Goal: Transaction & Acquisition: Book appointment/travel/reservation

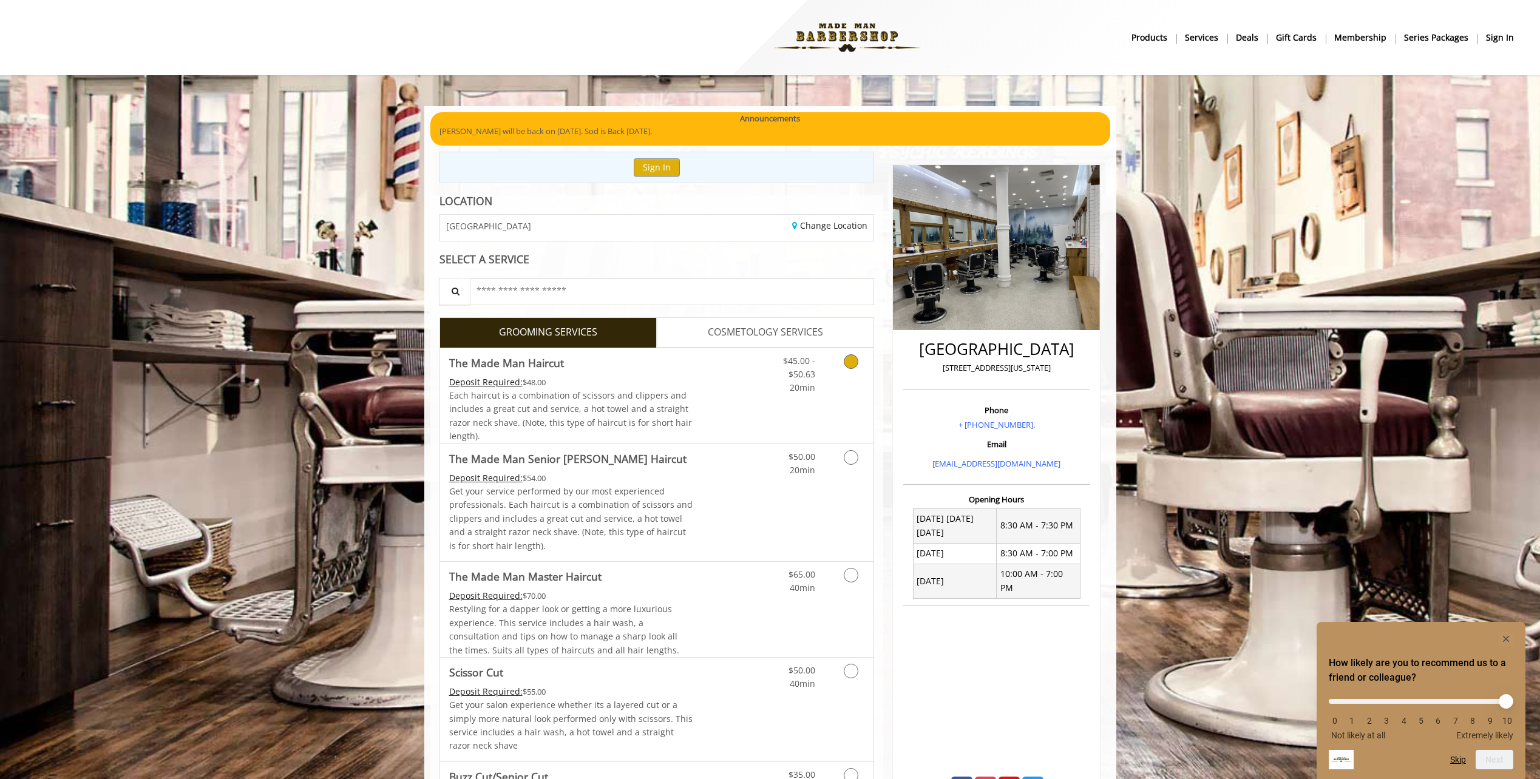
click at [850, 357] on icon "Grooming services" at bounding box center [851, 361] width 15 height 15
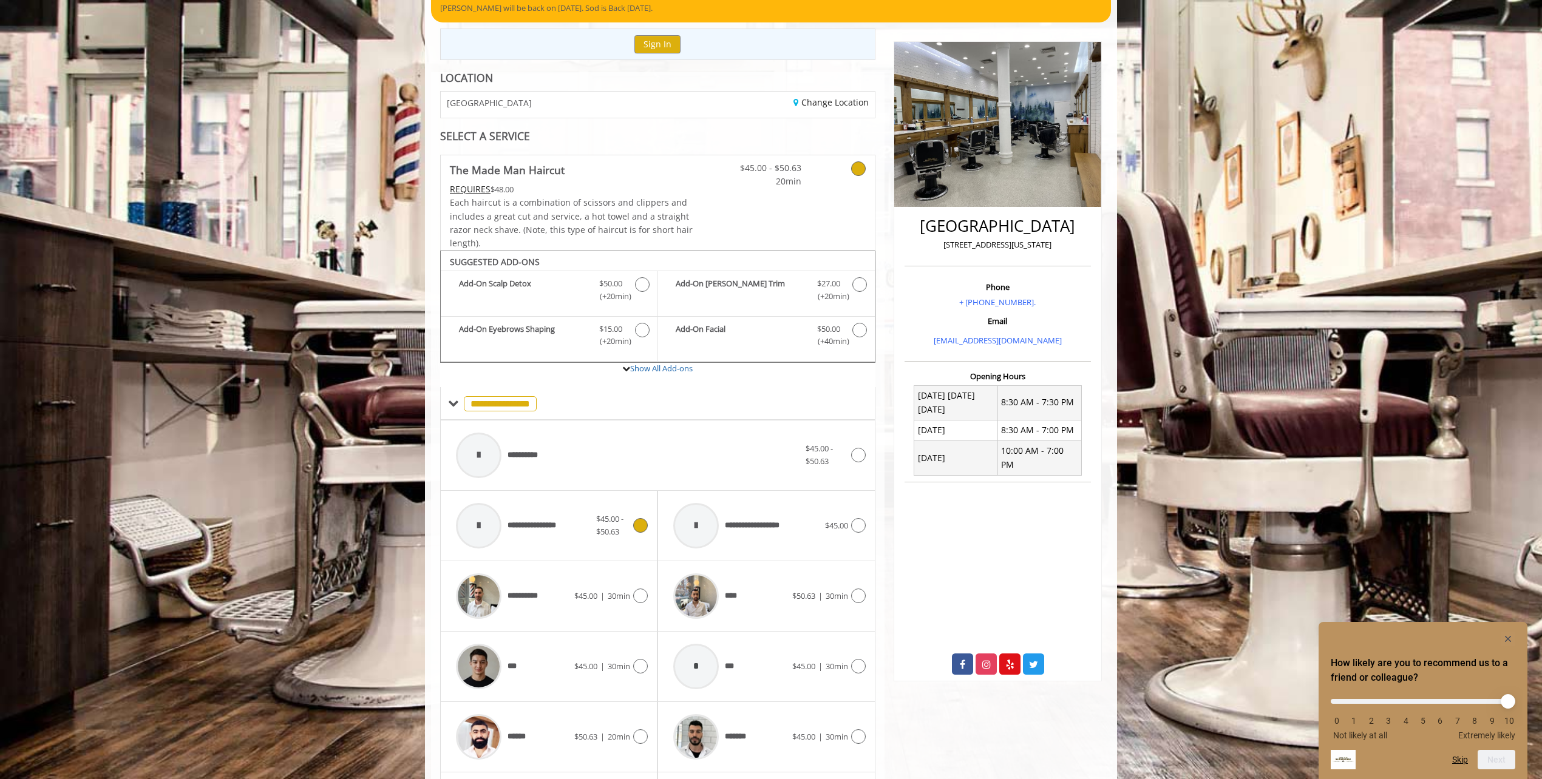
scroll to position [118, 0]
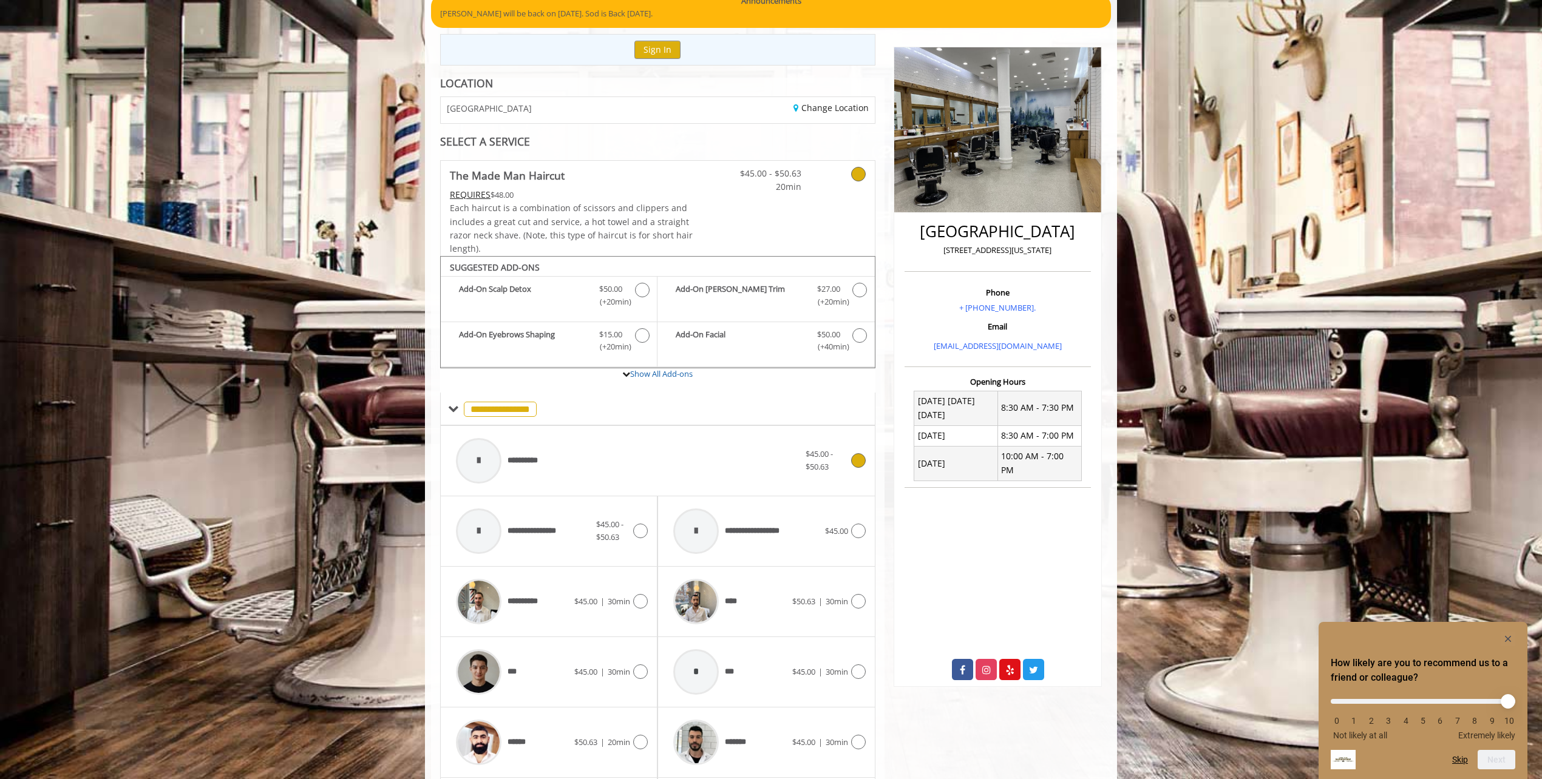
click at [850, 462] on div at bounding box center [857, 460] width 18 height 15
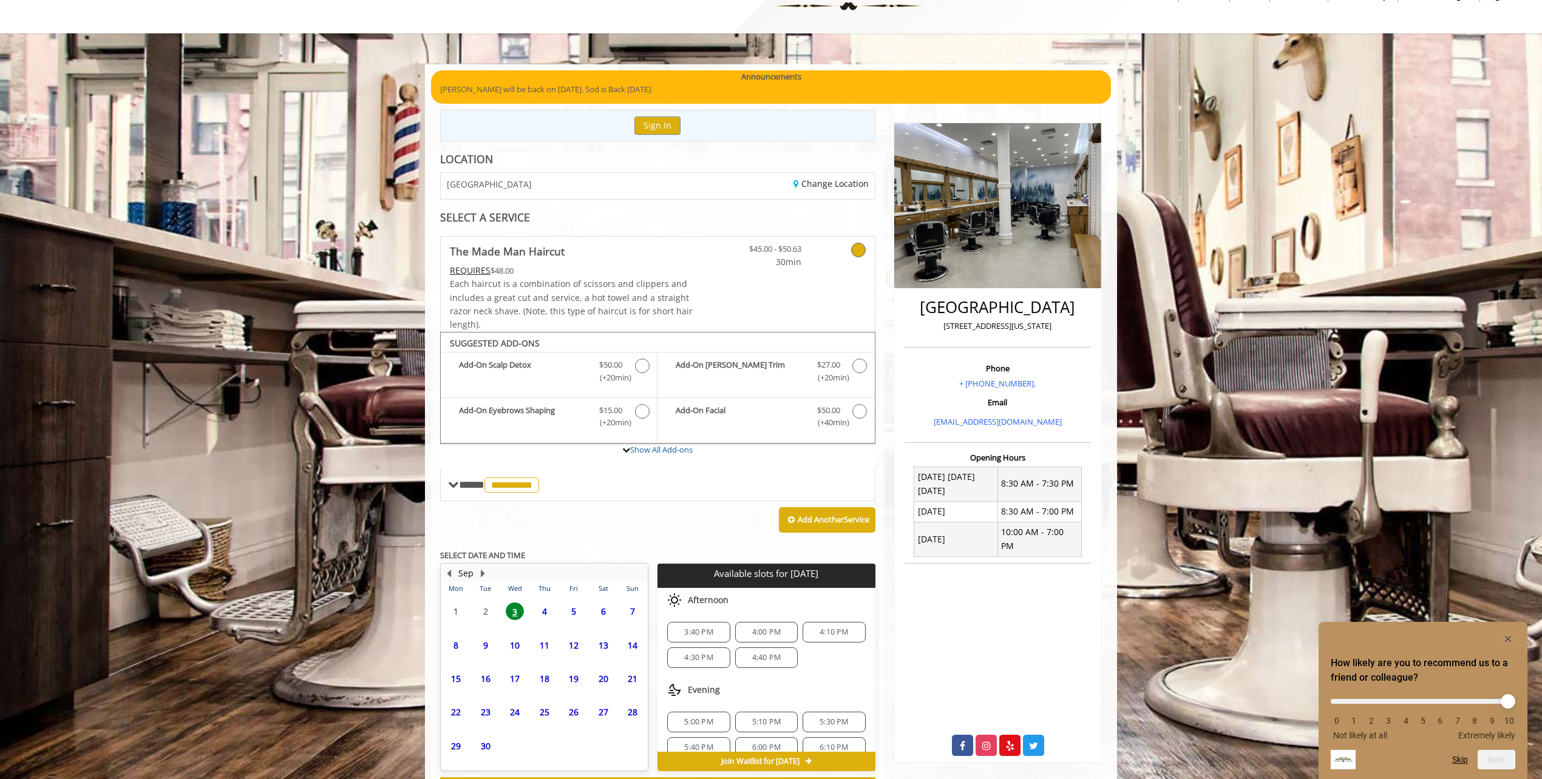
scroll to position [94, 0]
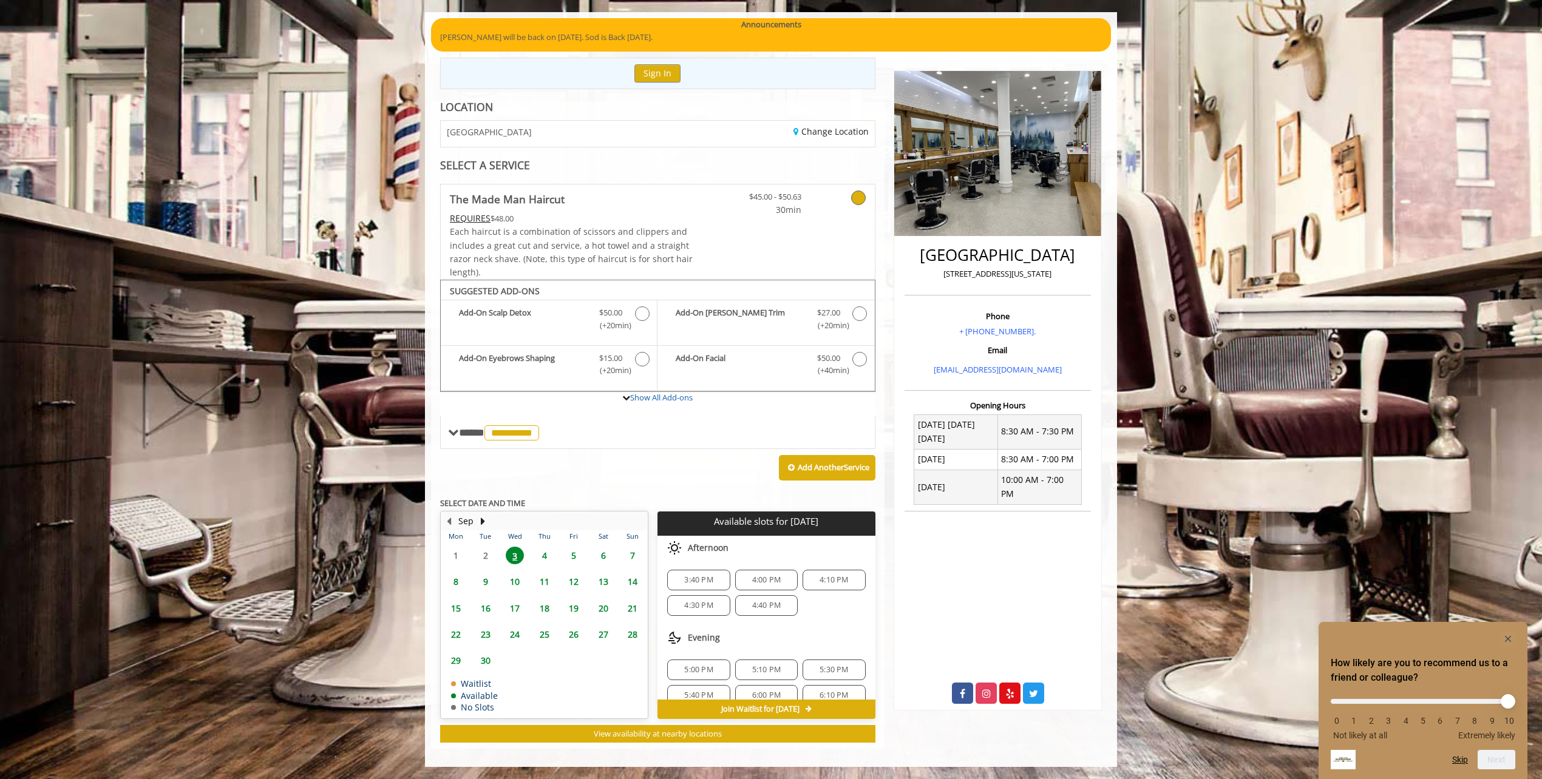
click at [696, 669] on span "5:00 PM" at bounding box center [698, 670] width 29 height 10
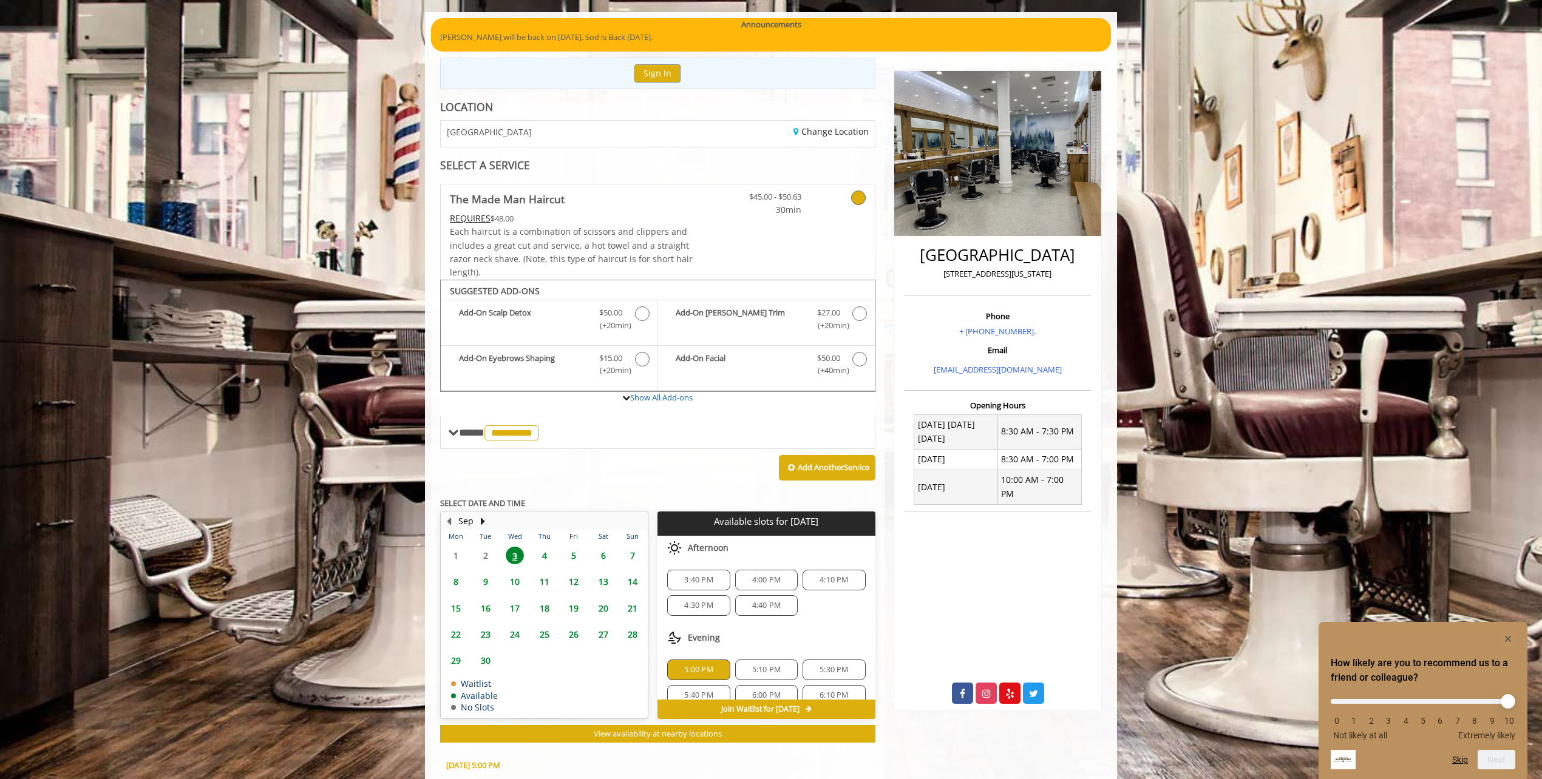
scroll to position [313, 0]
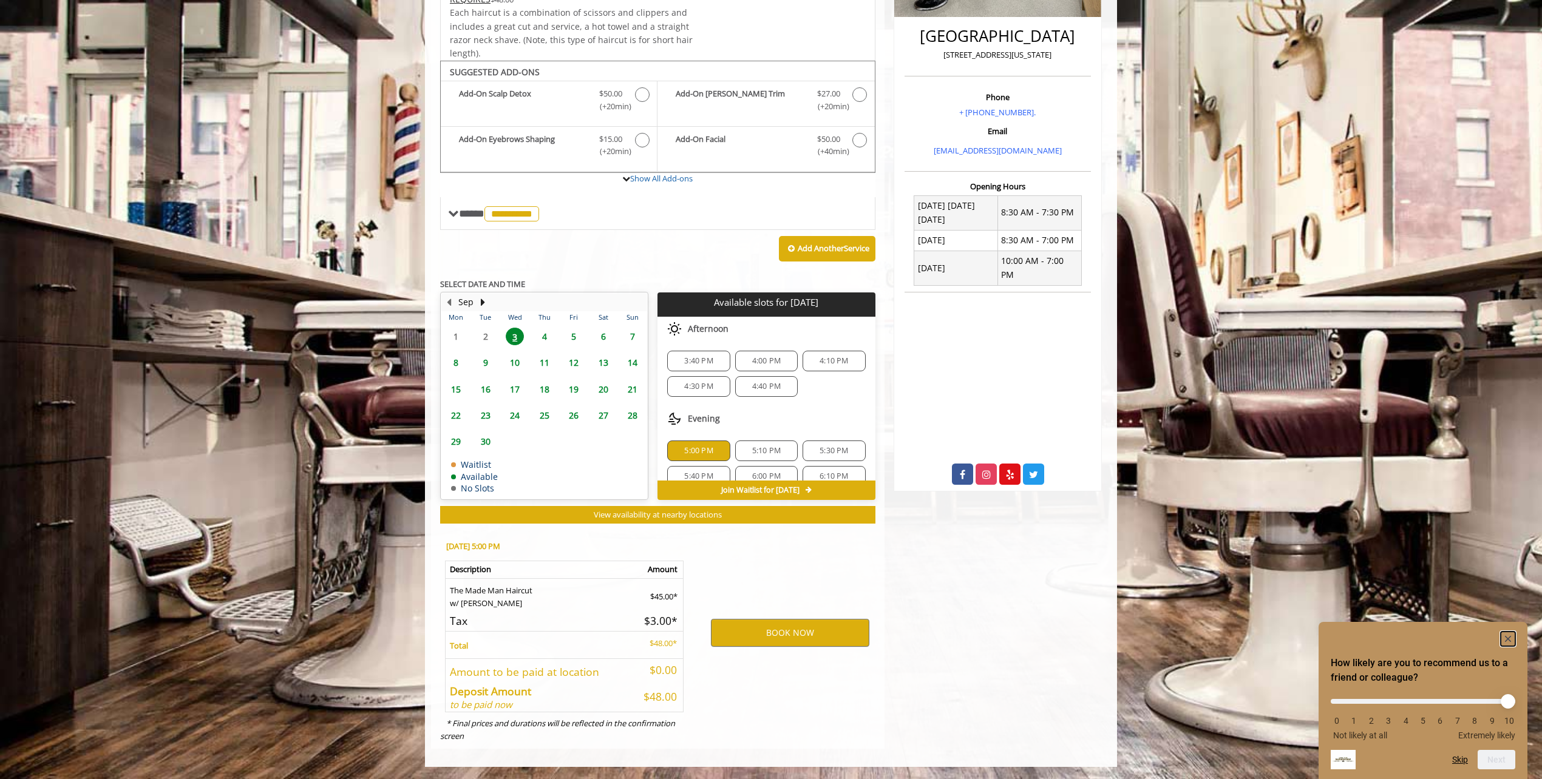
drag, startPoint x: 1510, startPoint y: 637, endPoint x: 1483, endPoint y: 631, distance: 27.3
click at [1509, 637] on icon "Hide survey" at bounding box center [1507, 639] width 15 height 15
